Goal: Answer question/provide support: Share knowledge or assist other users

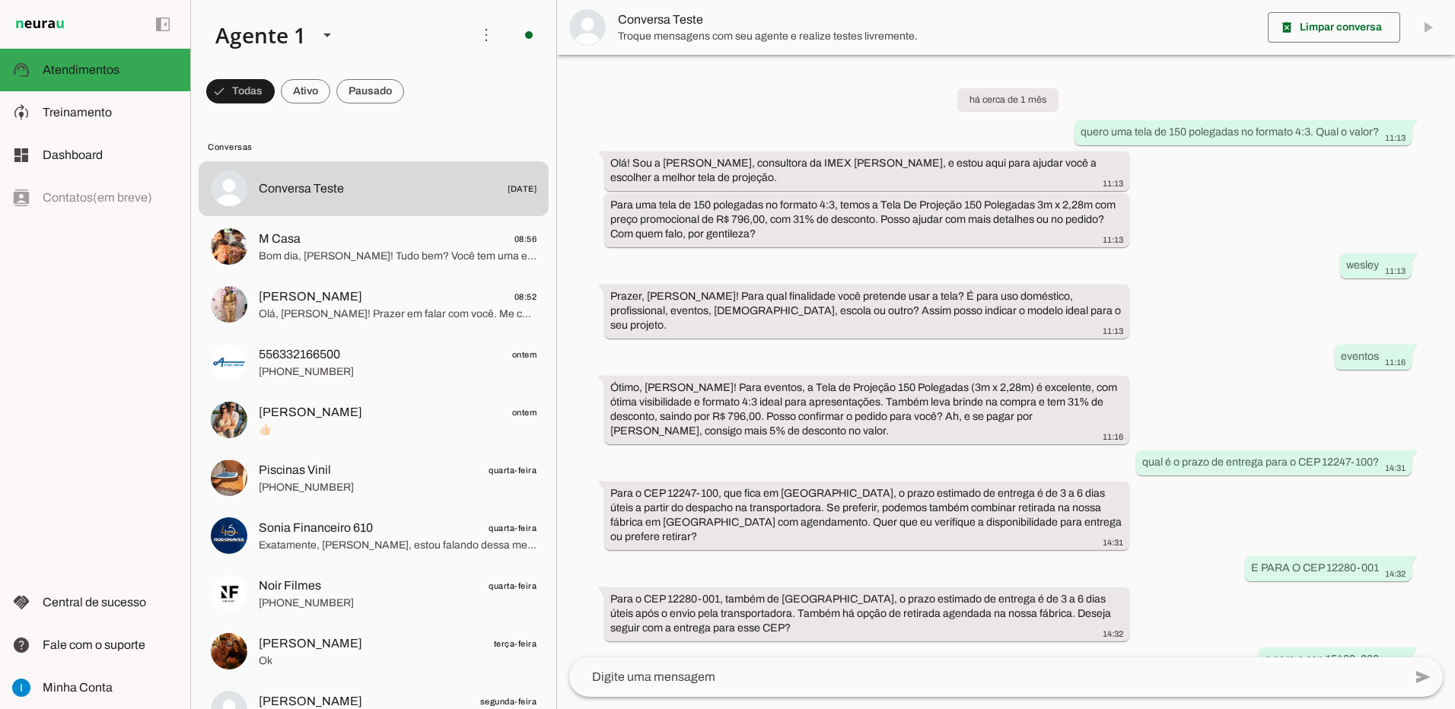
scroll to position [711, 0]
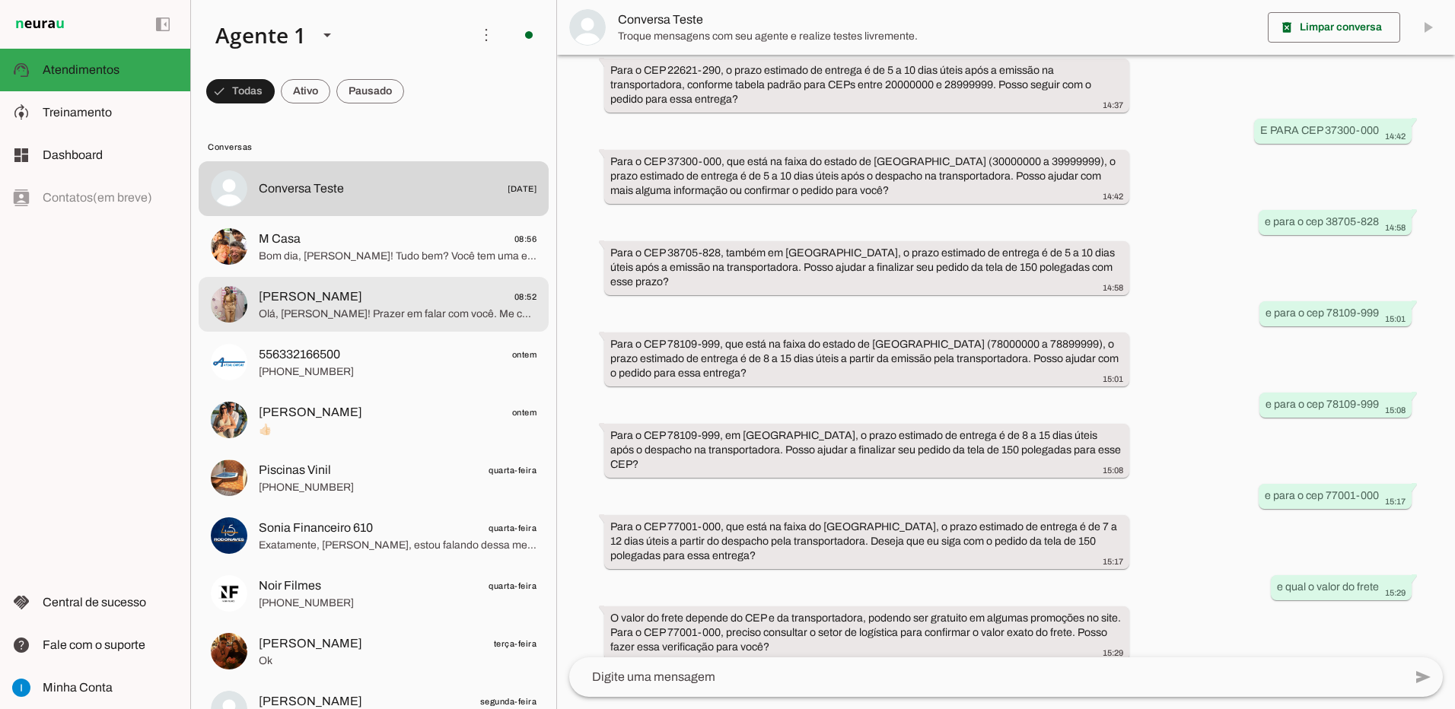
click at [381, 295] on span "[PERSON_NAME] 08:52" at bounding box center [398, 297] width 278 height 19
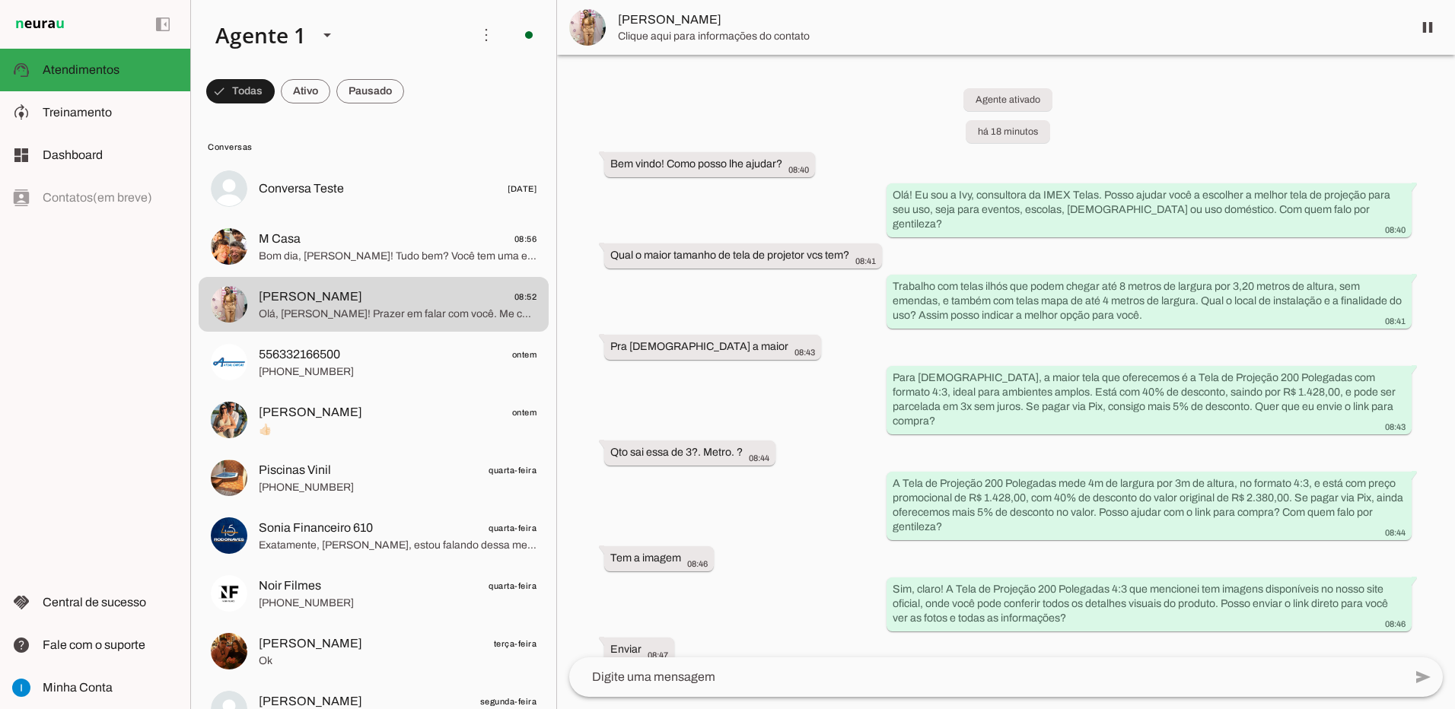
scroll to position [300, 0]
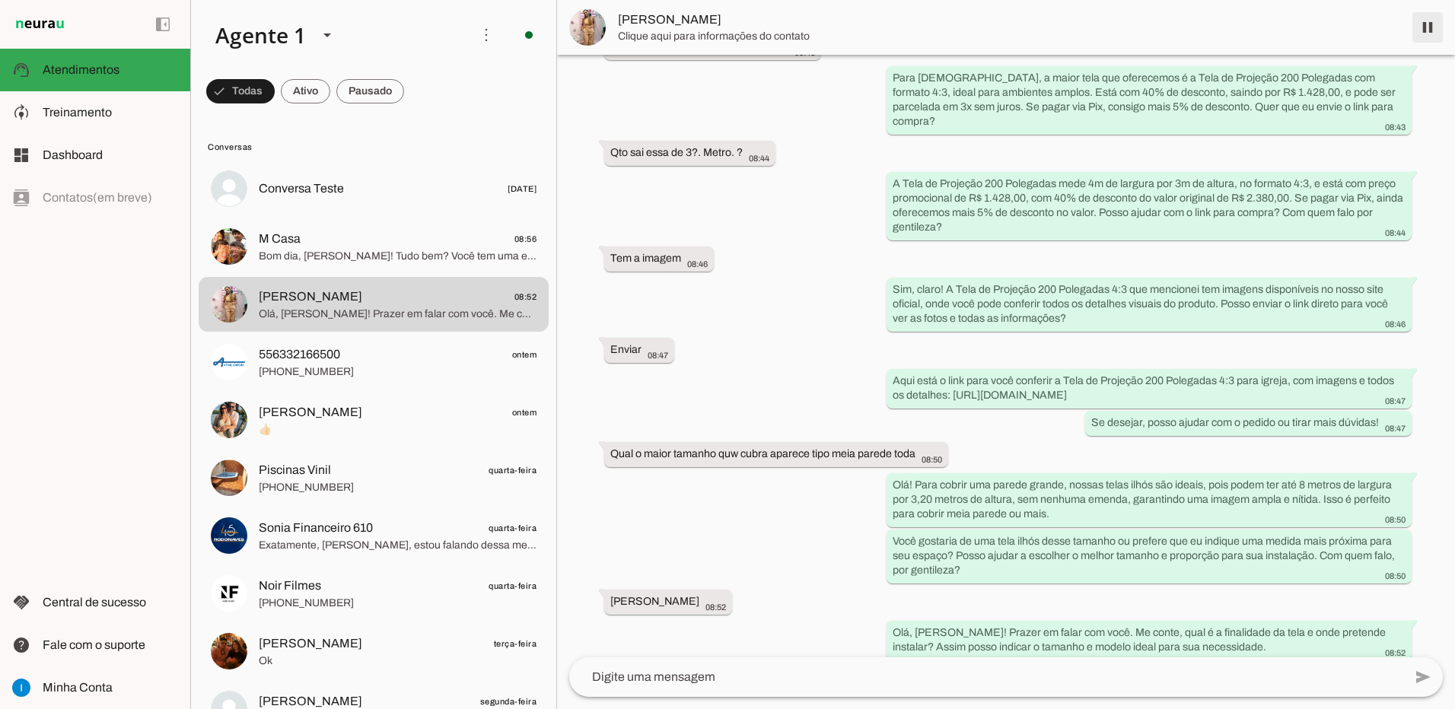
click at [1431, 32] on span at bounding box center [1427, 27] width 37 height 37
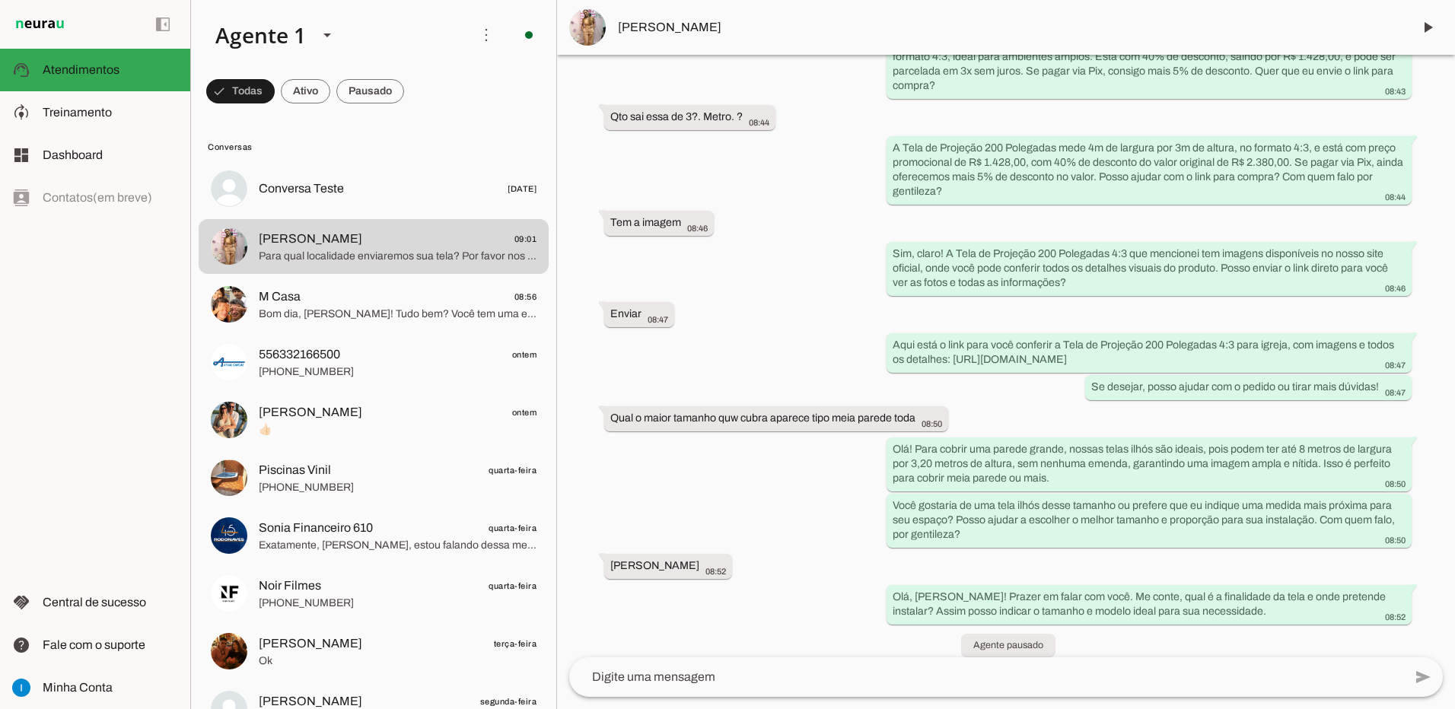
scroll to position [0, 0]
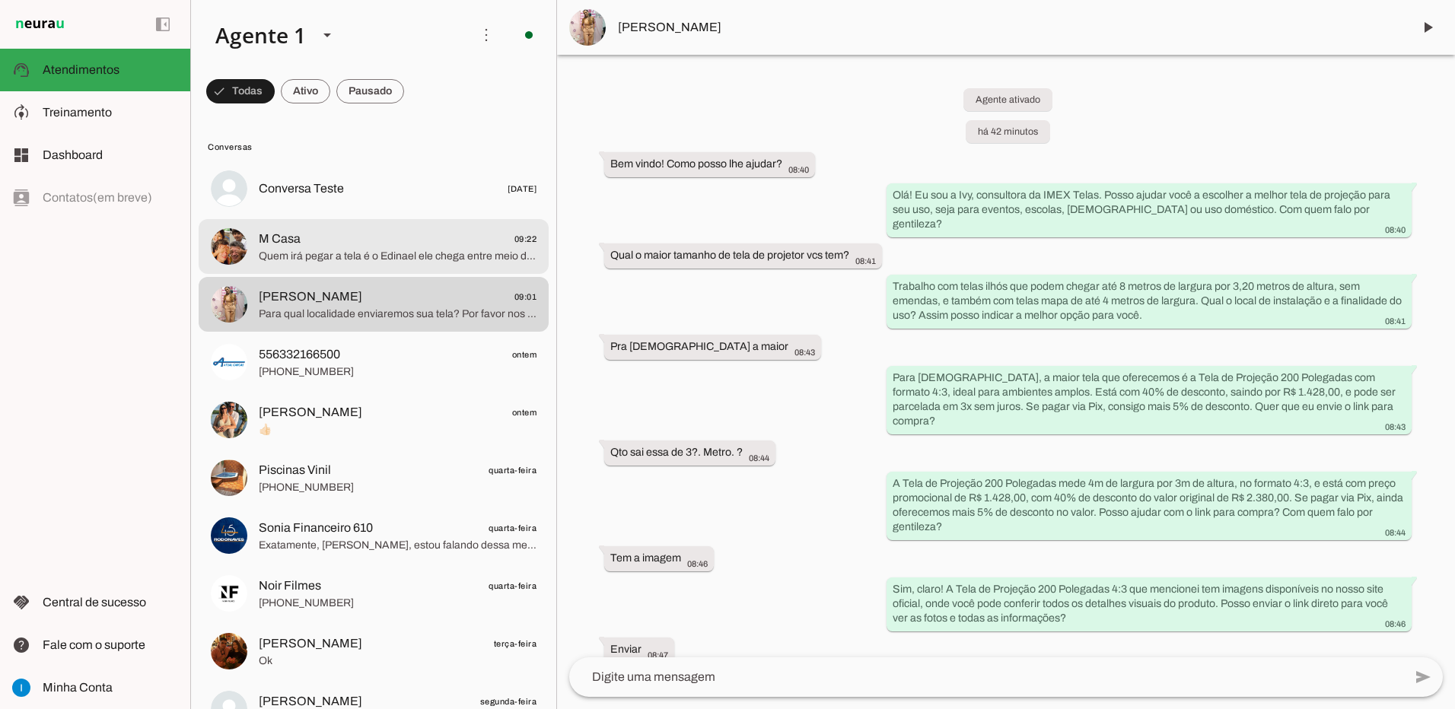
click at [426, 252] on span "Quem irá pegar a tela é o Edinael ele chega entre meio dia e 1h." at bounding box center [398, 256] width 278 height 15
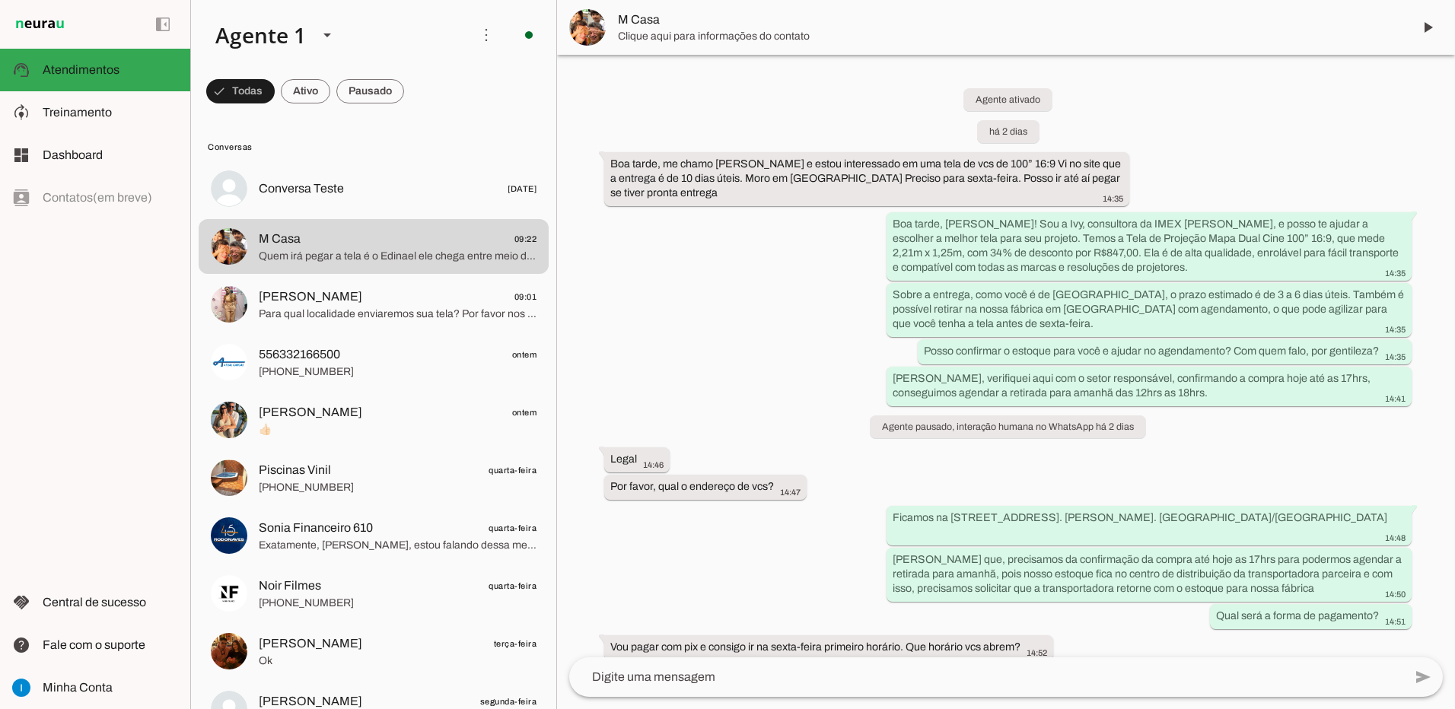
scroll to position [1095, 0]
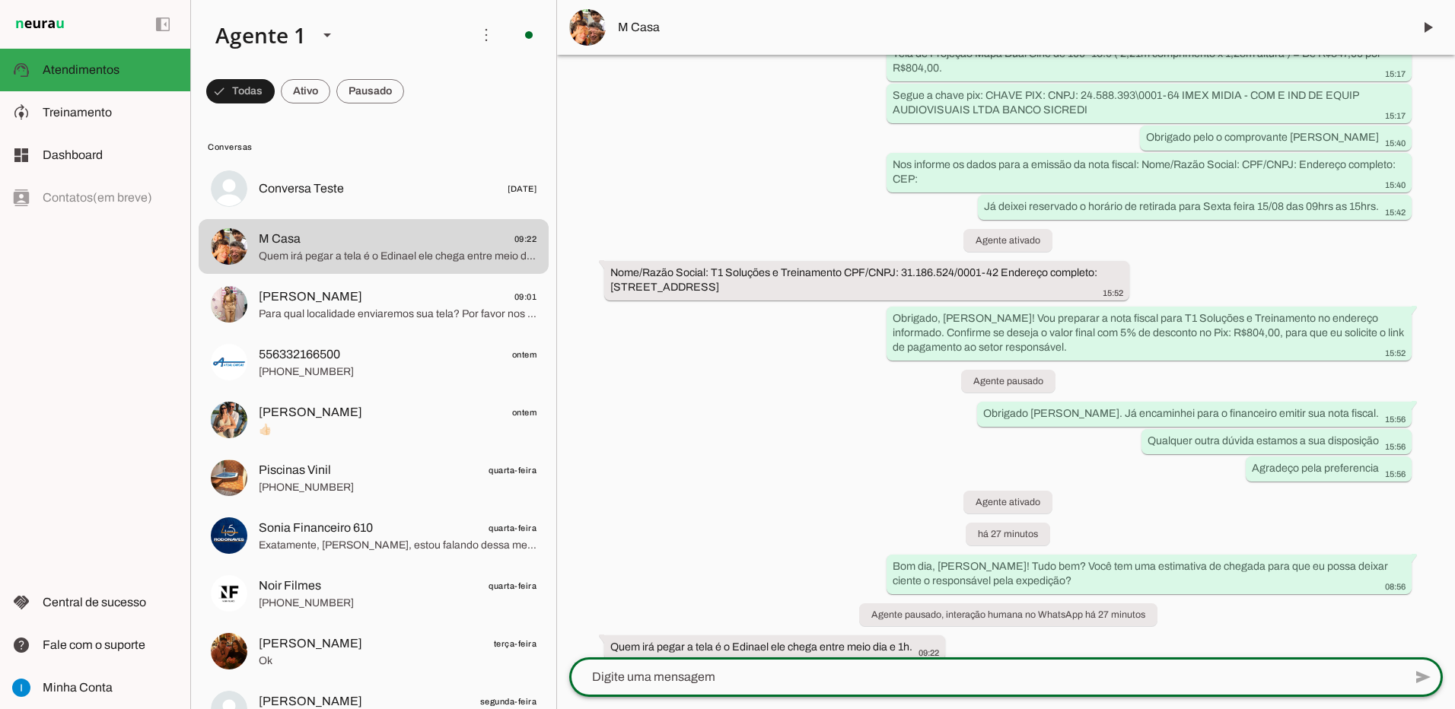
click at [785, 676] on textarea at bounding box center [986, 677] width 834 height 18
type textarea "c"
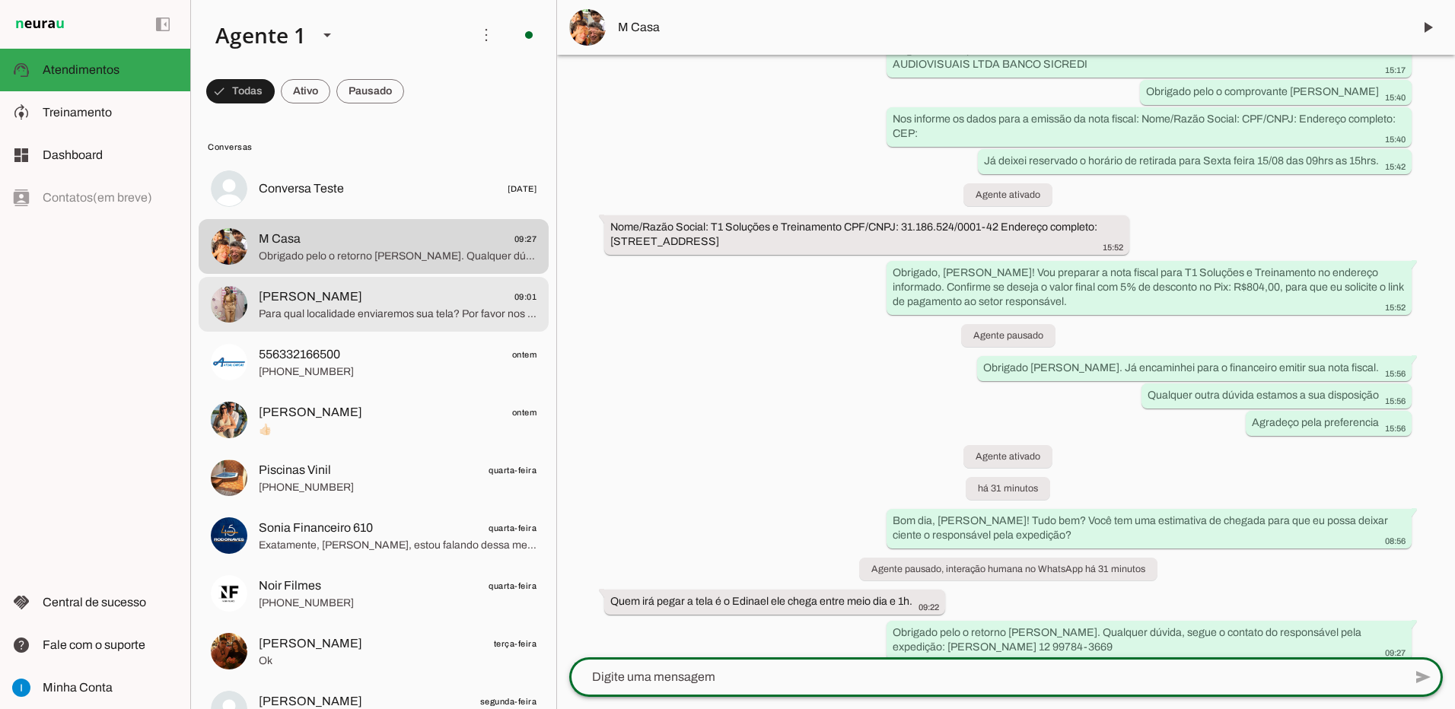
click at [377, 309] on span "Para qual localidade enviaremos sua tela? Por favor nos informe o CEP de destin…" at bounding box center [398, 314] width 278 height 15
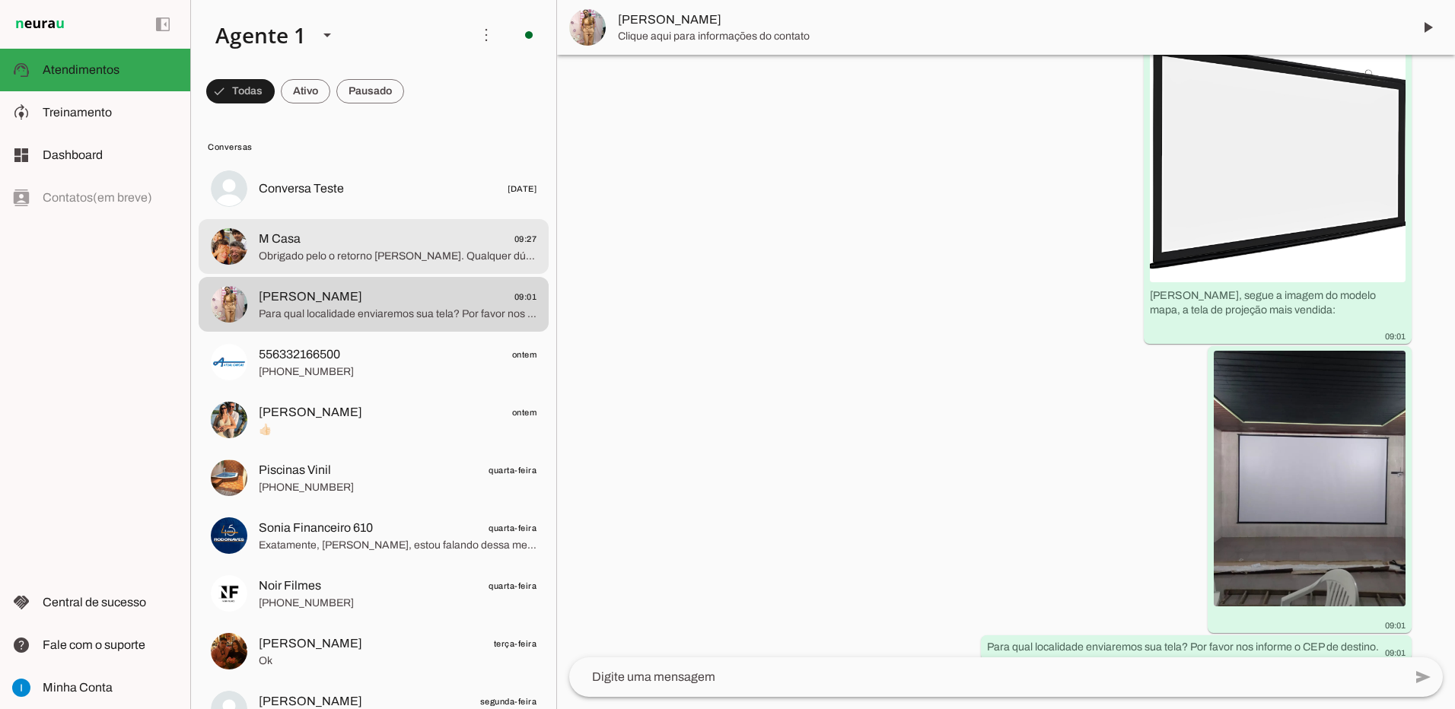
scroll to position [949, 0]
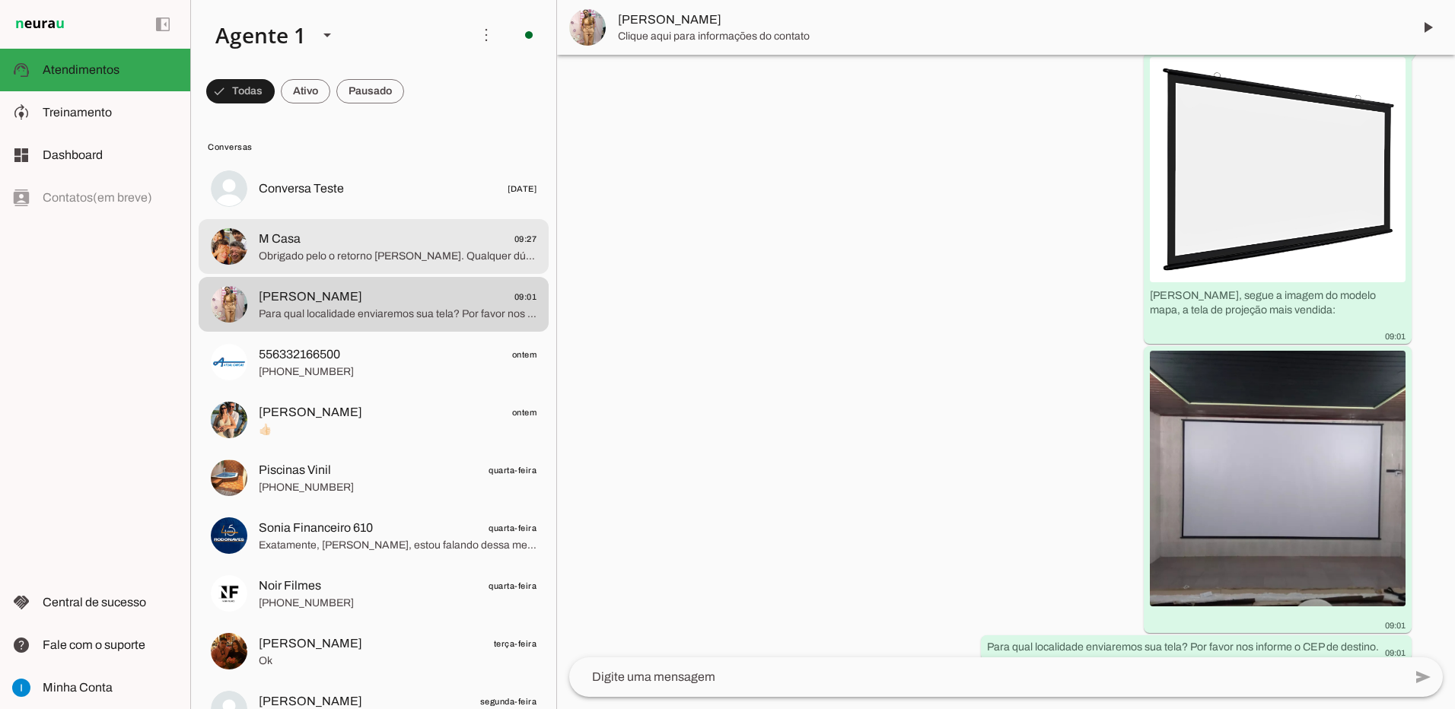
click at [417, 258] on span "Obrigado pelo o retorno [PERSON_NAME]. Qualquer dúvida, segue o contato do resp…" at bounding box center [398, 256] width 278 height 15
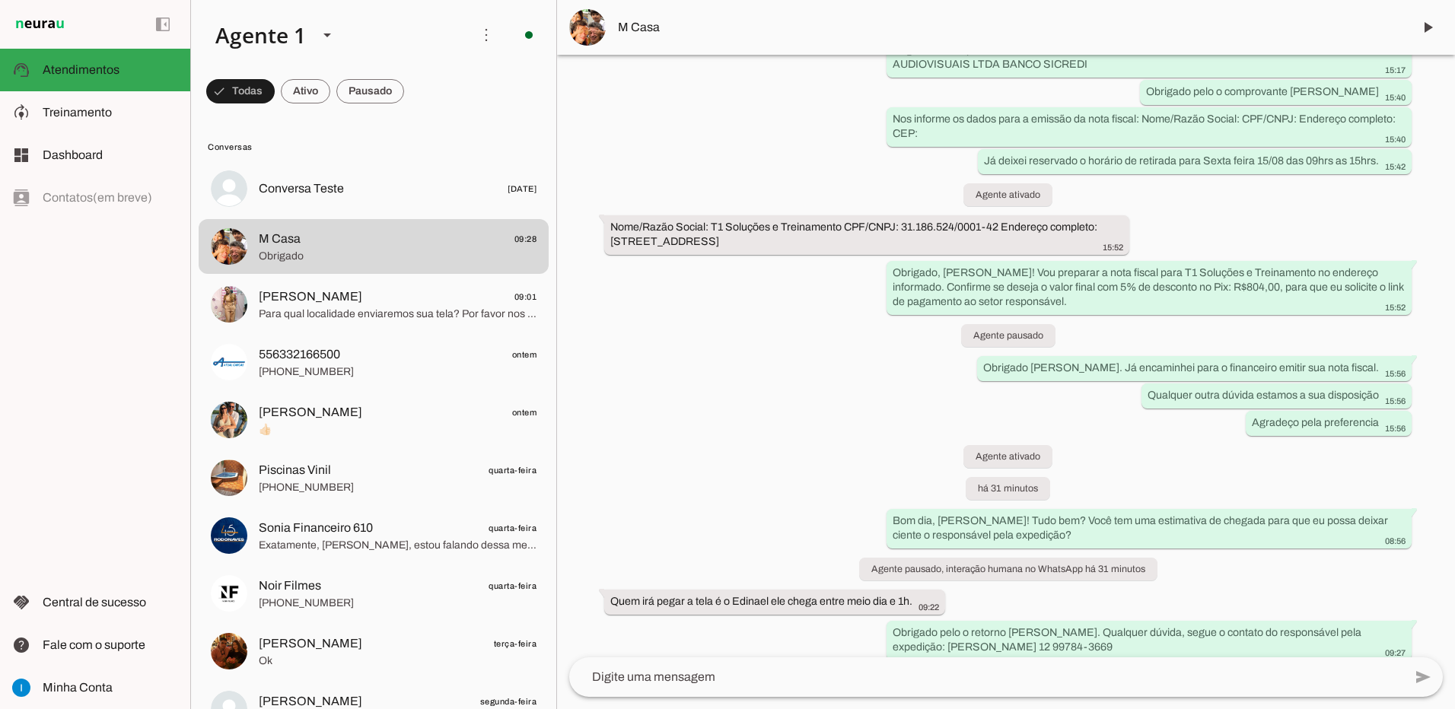
scroll to position [1172, 0]
